Goal: Transaction & Acquisition: Subscribe to service/newsletter

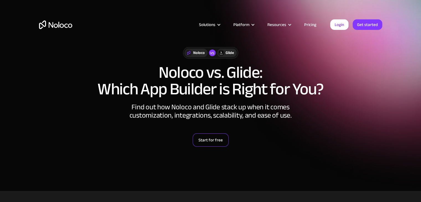
click at [211, 143] on link "Start for free" at bounding box center [211, 139] width 36 height 13
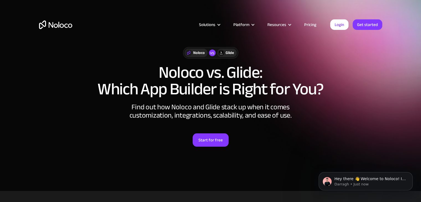
click at [228, 53] on div "Glide" at bounding box center [230, 53] width 8 height 6
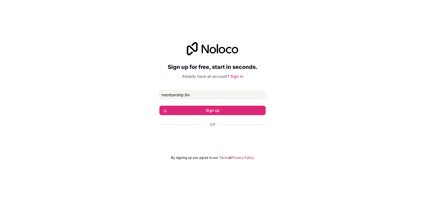
type input "[EMAIL_ADDRESS][DOMAIN_NAME]"
click at [225, 110] on button "Sign up" at bounding box center [212, 110] width 106 height 9
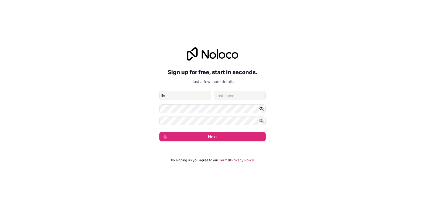
type input "Liv"
type input "Merkx"
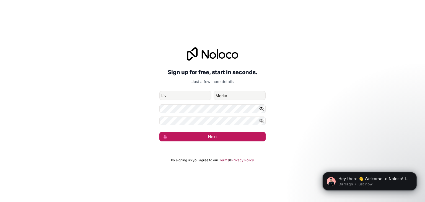
click at [214, 136] on button "Next" at bounding box center [212, 136] width 106 height 9
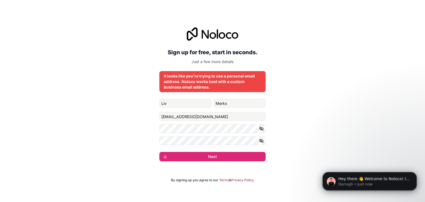
click at [225, 161] on div "Sign up for free, start in seconds. Just a few more details It looks like you'r…" at bounding box center [212, 94] width 425 height 149
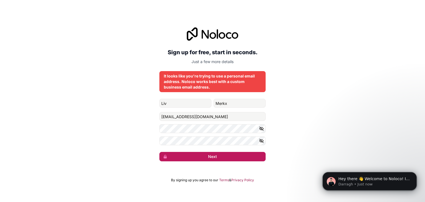
click at [200, 157] on button "Next" at bounding box center [212, 156] width 106 height 9
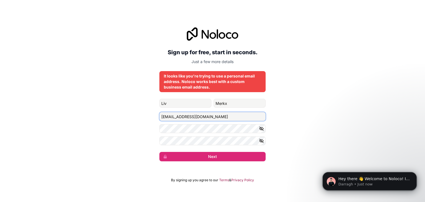
click at [218, 116] on input "[EMAIL_ADDRESS][DOMAIN_NAME]" at bounding box center [212, 116] width 106 height 9
